Goal: Information Seeking & Learning: Learn about a topic

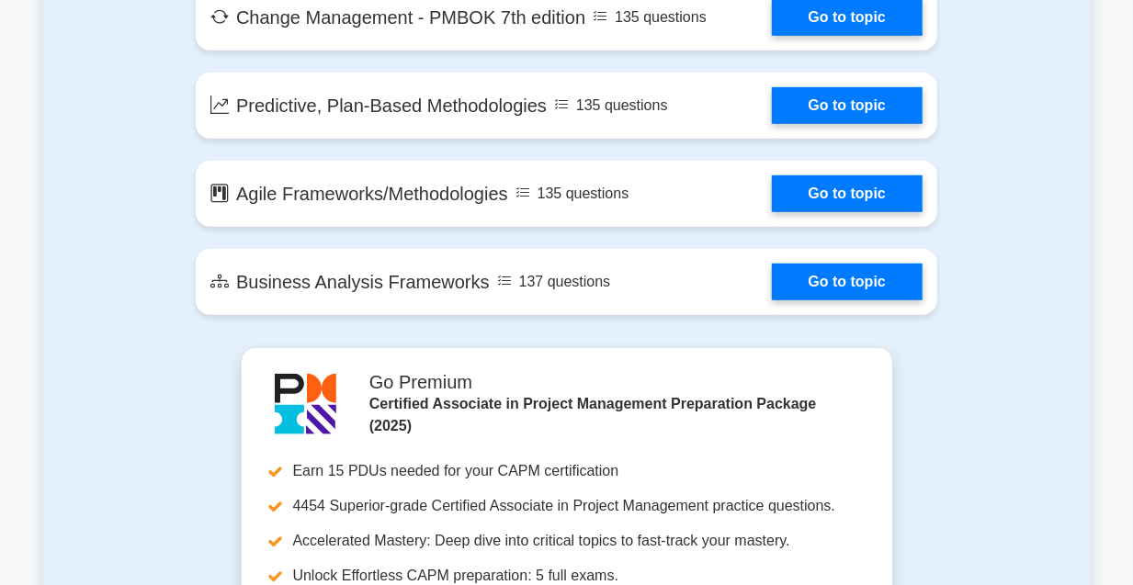
scroll to position [3860, 0]
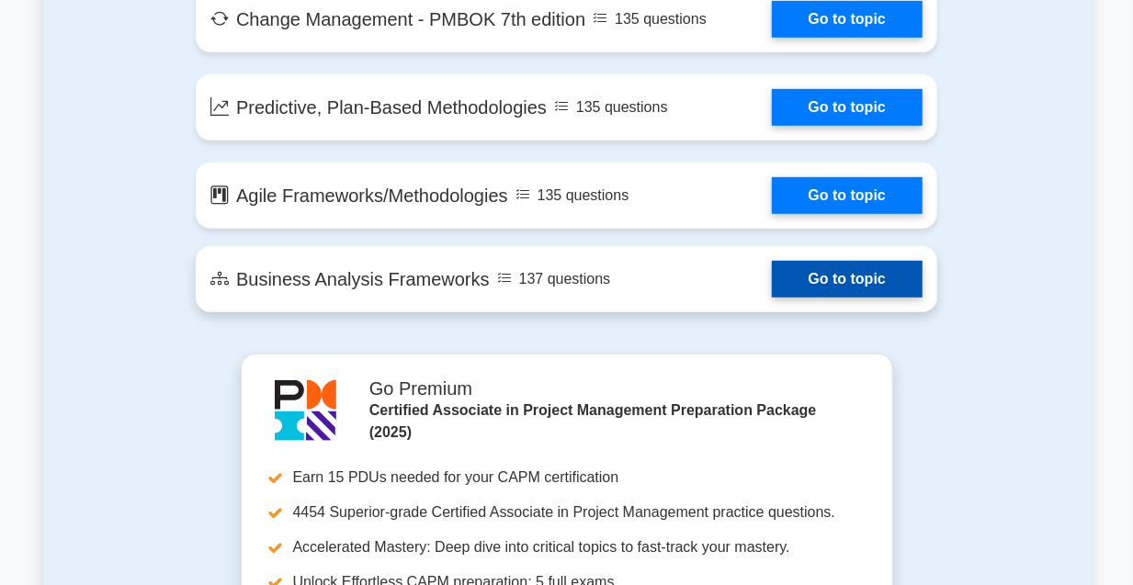
click at [864, 273] on link "Go to topic" at bounding box center [847, 279] width 151 height 37
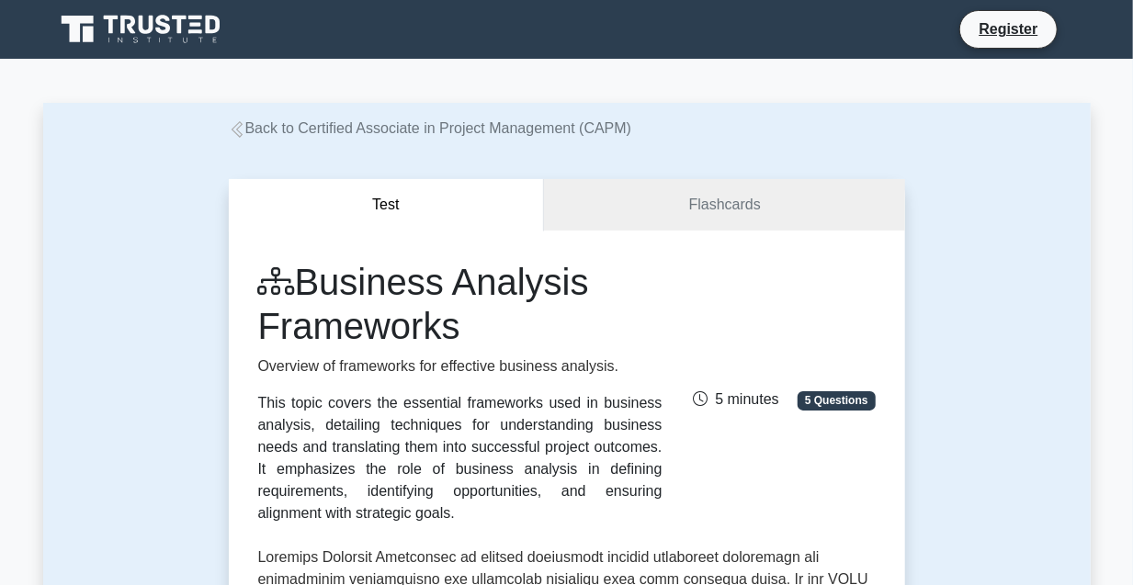
click at [601, 329] on h1 "Business Analysis Frameworks" at bounding box center [460, 304] width 404 height 88
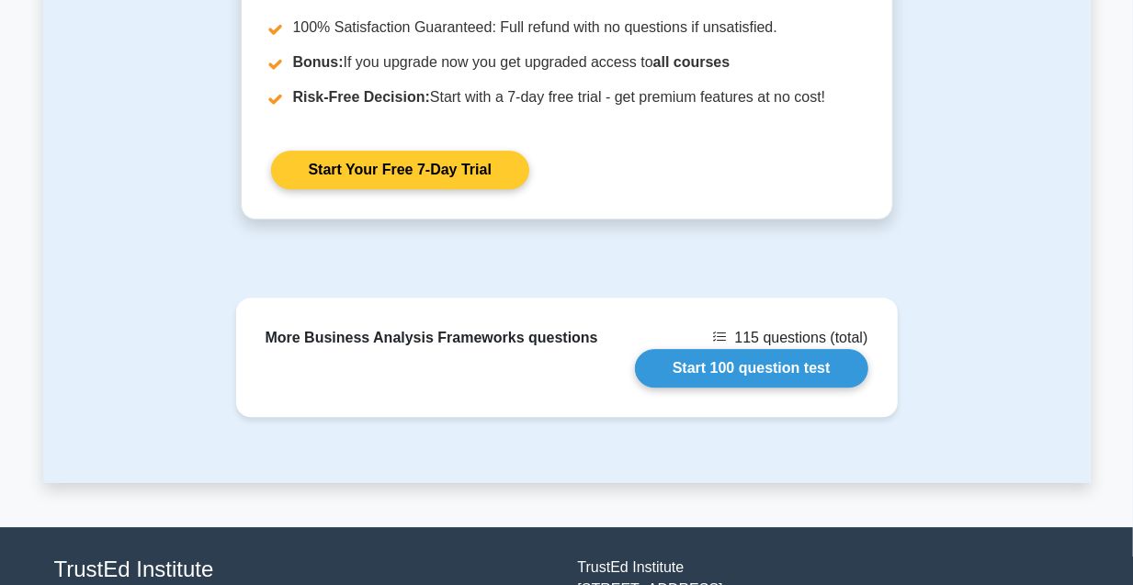
scroll to position [2573, 0]
